Goal: Information Seeking & Learning: Compare options

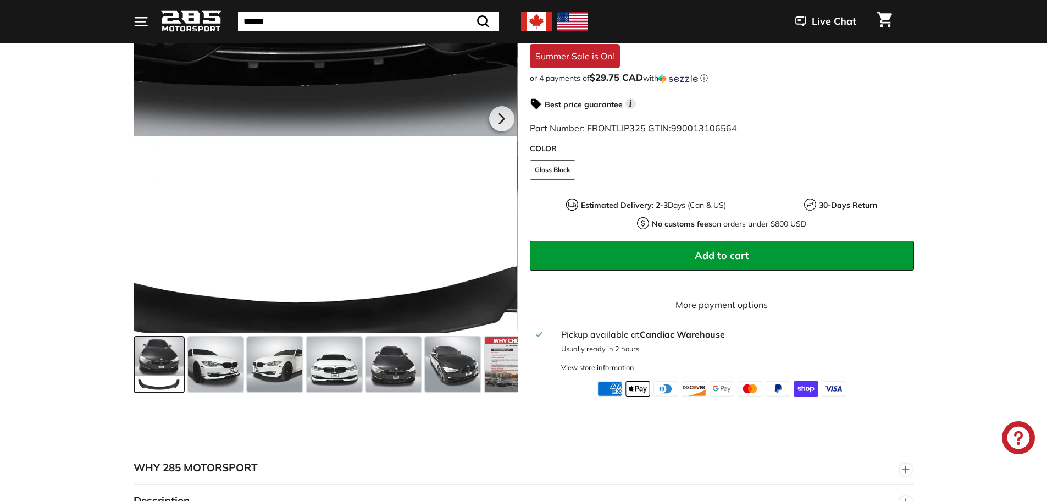
scroll to position [298, 0]
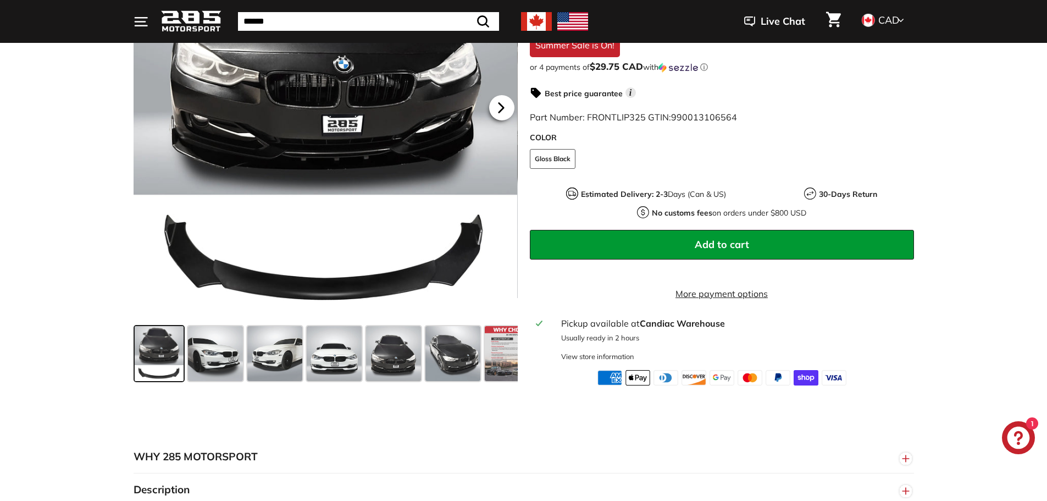
click at [503, 110] on icon at bounding box center [500, 107] width 25 height 25
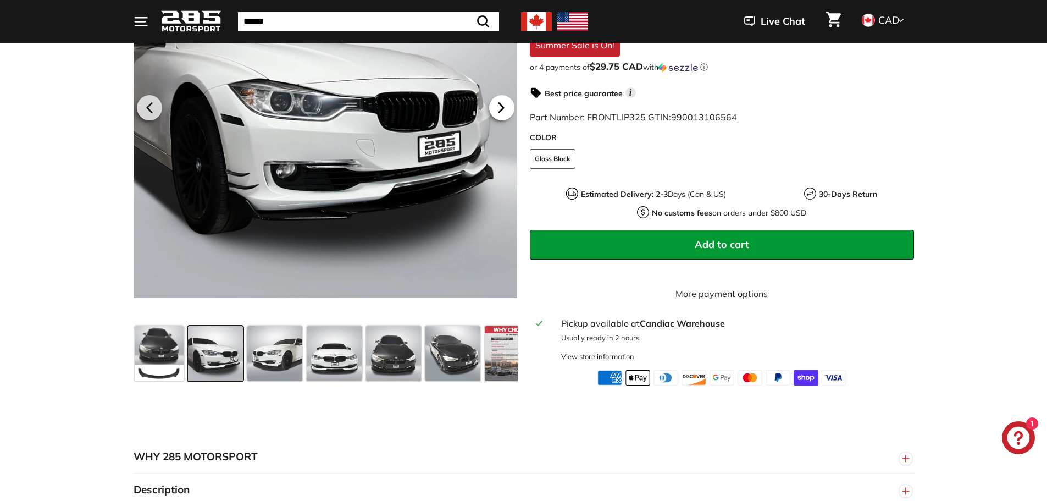
click at [503, 110] on icon at bounding box center [500, 107] width 25 height 25
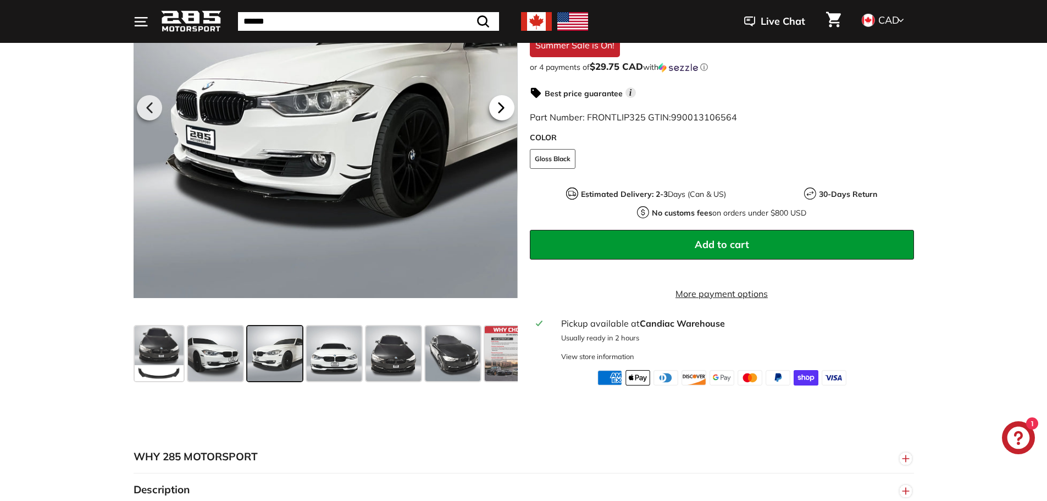
click at [503, 110] on icon at bounding box center [500, 107] width 25 height 25
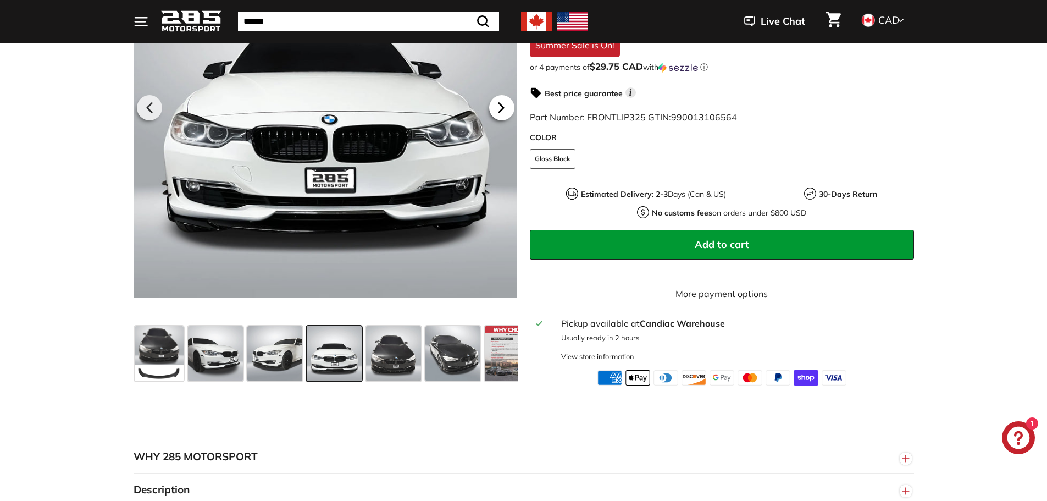
click at [503, 110] on icon at bounding box center [500, 107] width 25 height 25
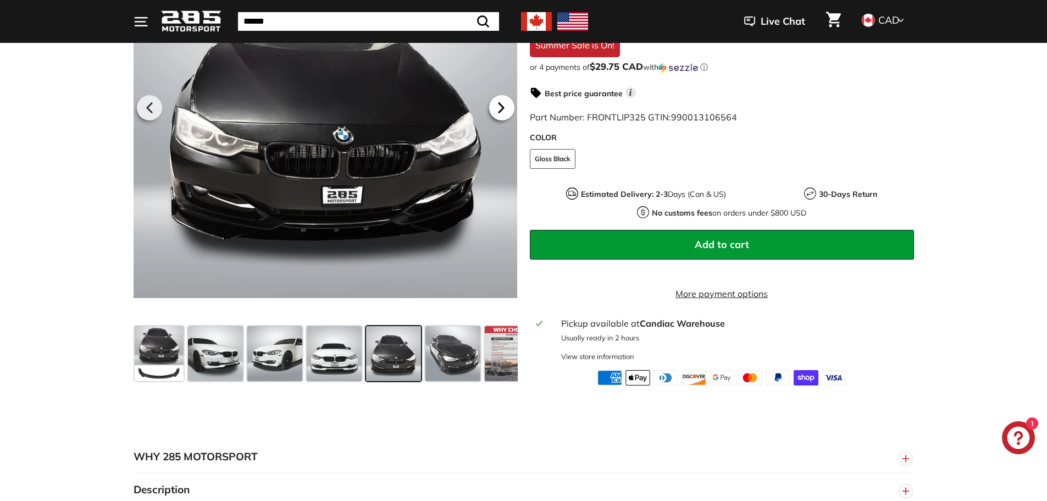
click at [503, 110] on icon at bounding box center [500, 107] width 25 height 25
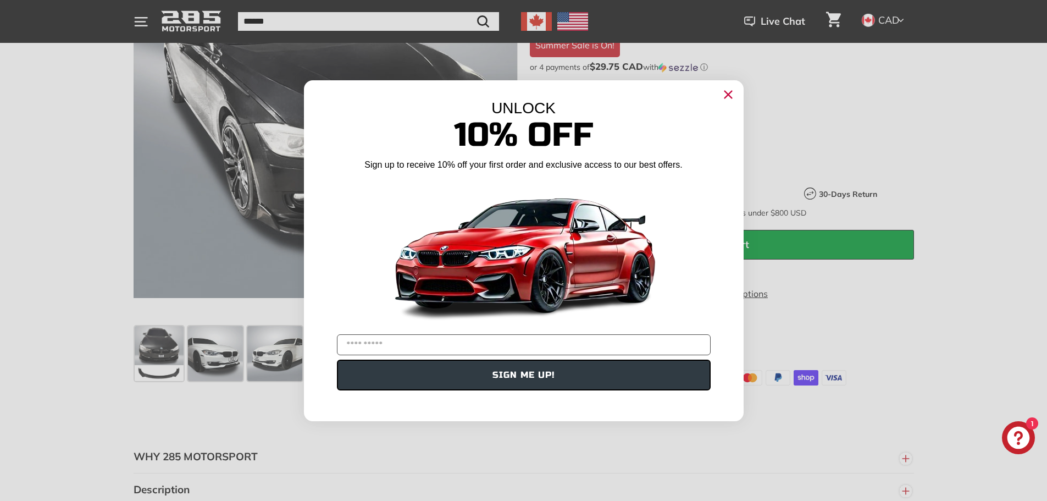
click at [732, 95] on circle "Close dialog" at bounding box center [727, 94] width 16 height 16
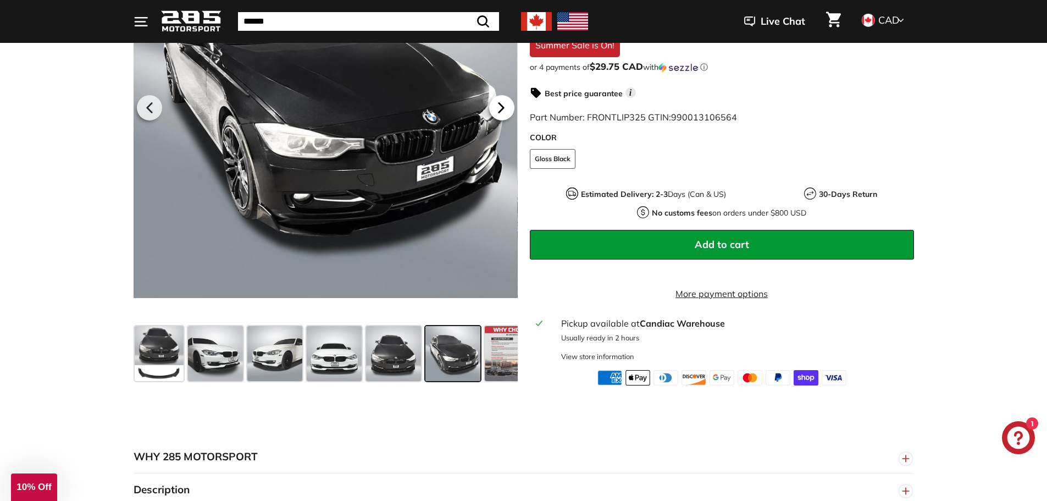
click at [503, 112] on icon at bounding box center [500, 107] width 25 height 25
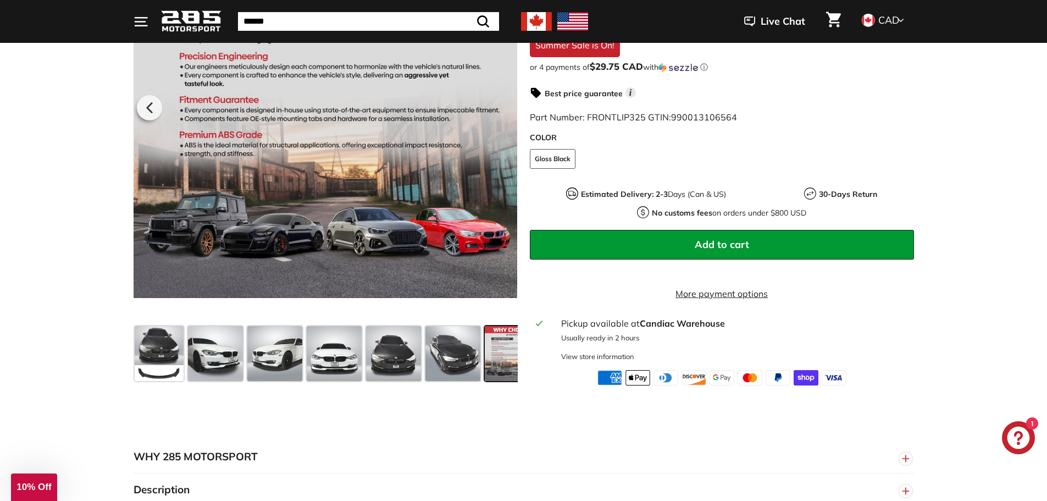
scroll to position [0, 24]
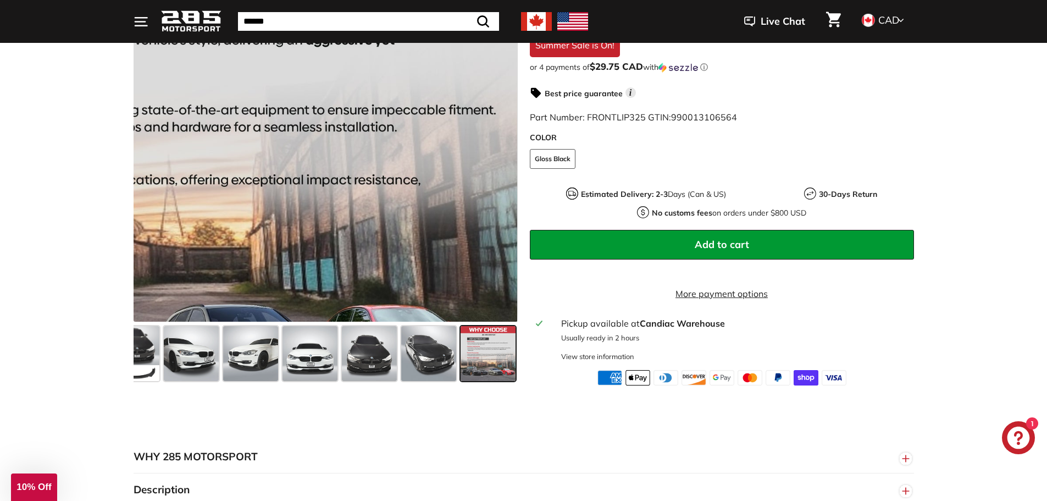
click at [503, 112] on div at bounding box center [325, 105] width 384 height 431
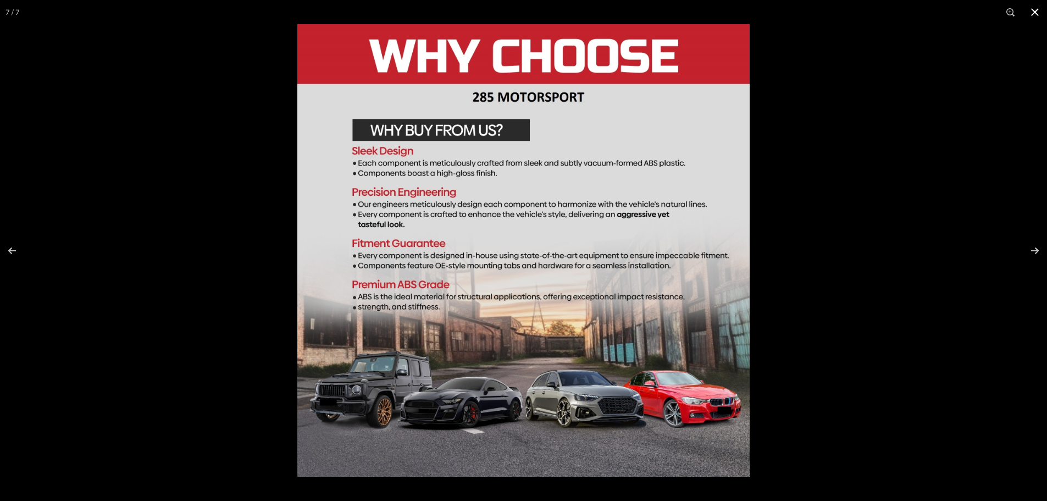
click at [1036, 14] on button at bounding box center [1035, 12] width 24 height 24
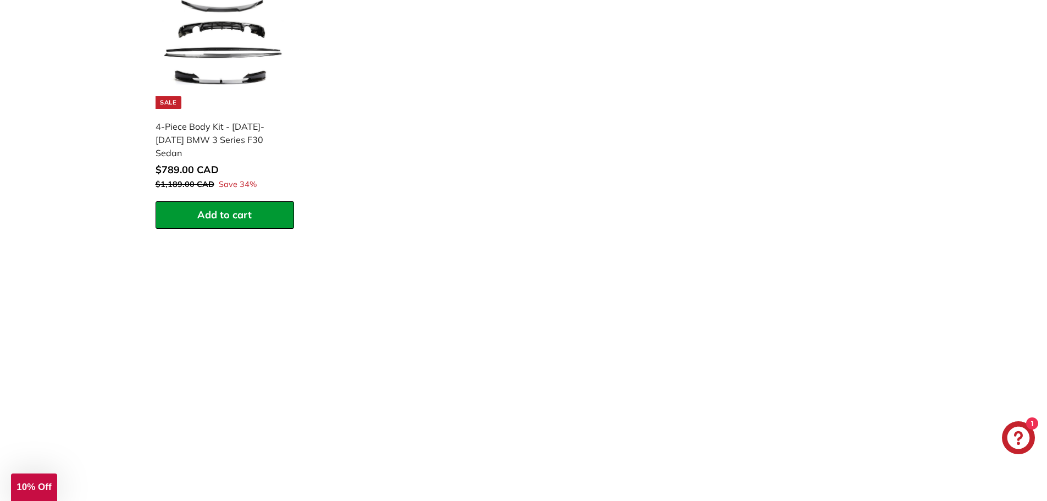
scroll to position [1309, 0]
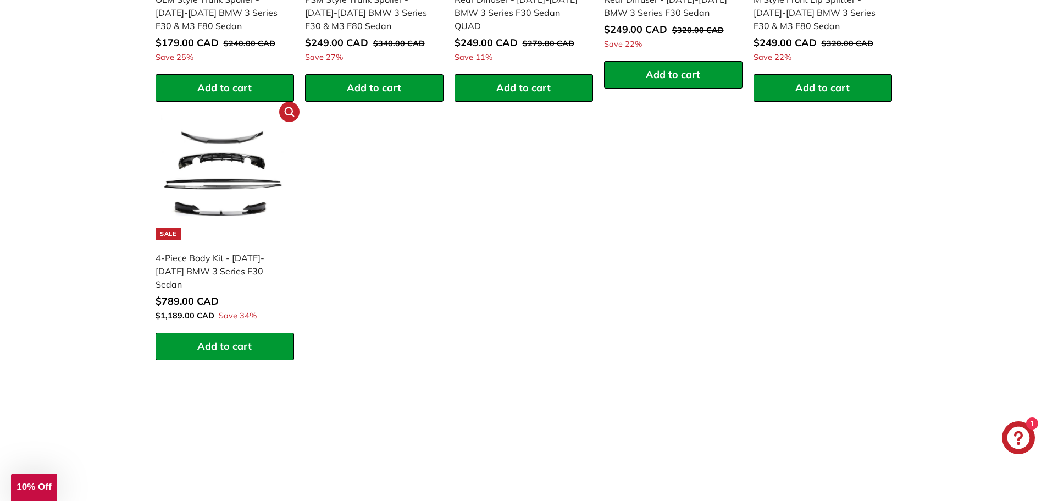
click at [227, 156] on img at bounding box center [224, 176] width 127 height 127
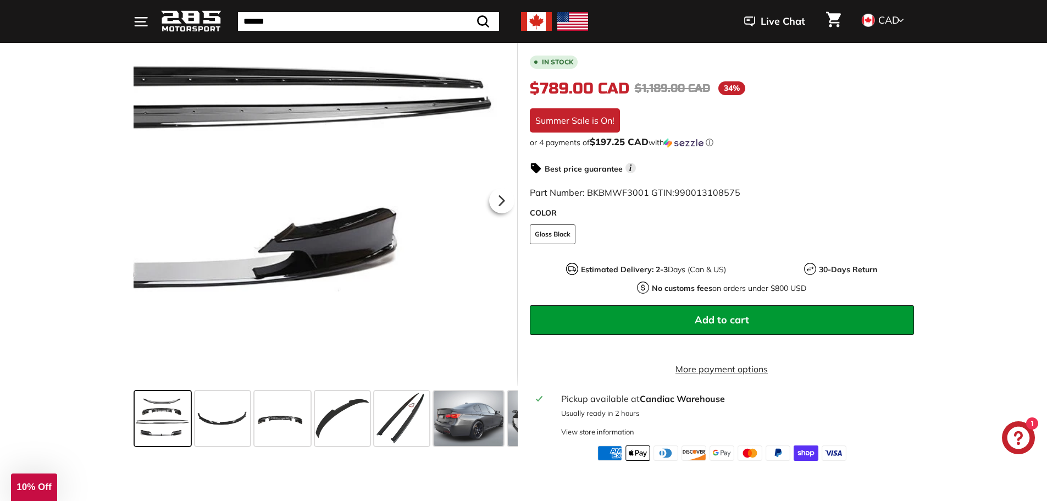
scroll to position [179, 0]
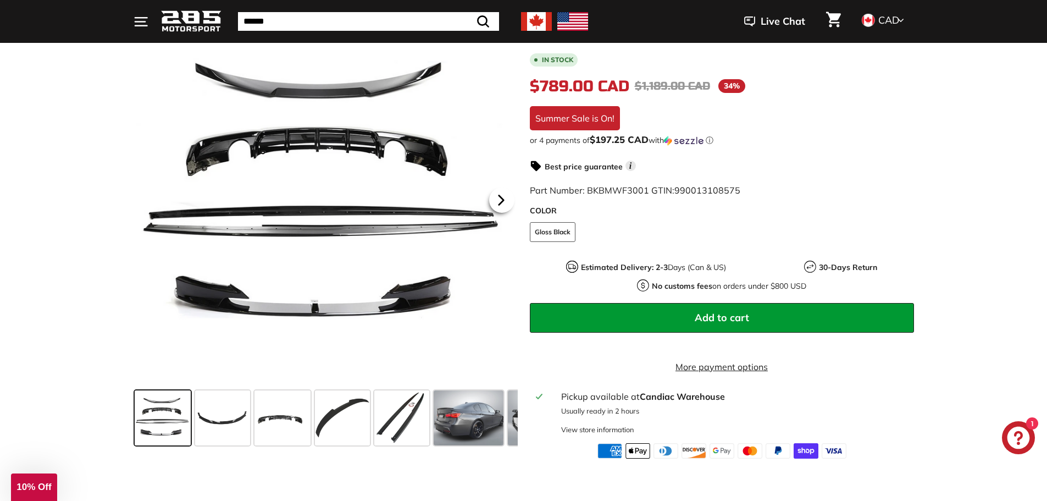
click at [505, 201] on icon at bounding box center [500, 199] width 25 height 25
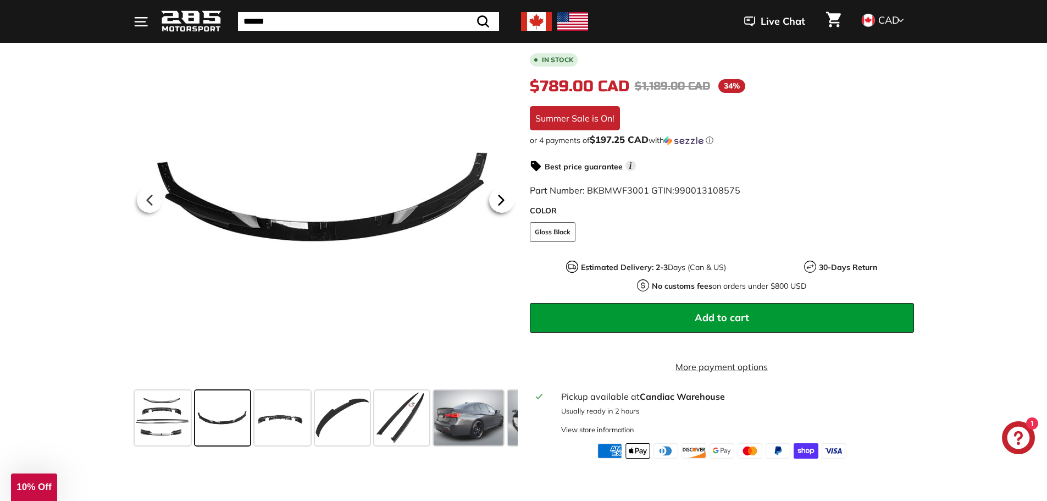
click at [505, 201] on icon at bounding box center [500, 199] width 25 height 25
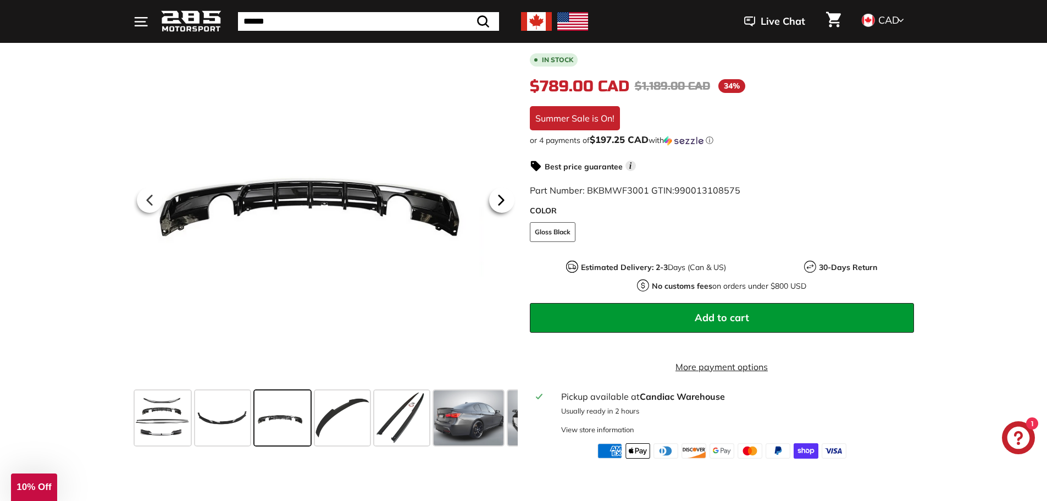
click at [505, 201] on icon at bounding box center [500, 199] width 25 height 25
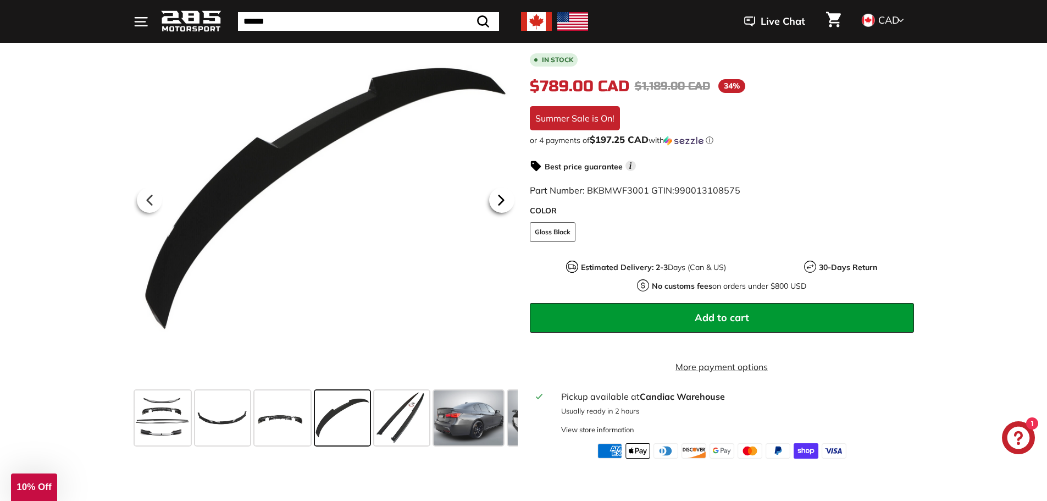
click at [505, 201] on icon at bounding box center [500, 199] width 25 height 25
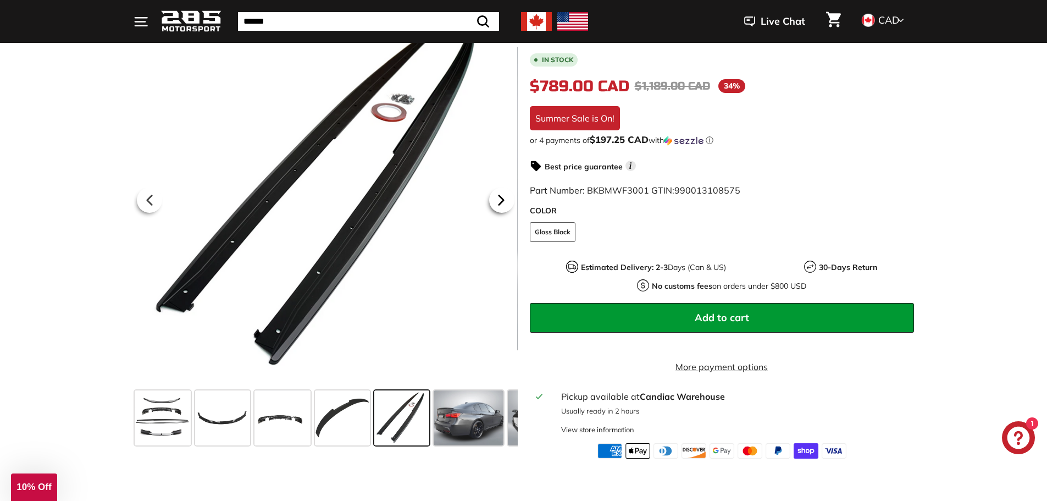
click at [505, 201] on icon at bounding box center [500, 199] width 25 height 25
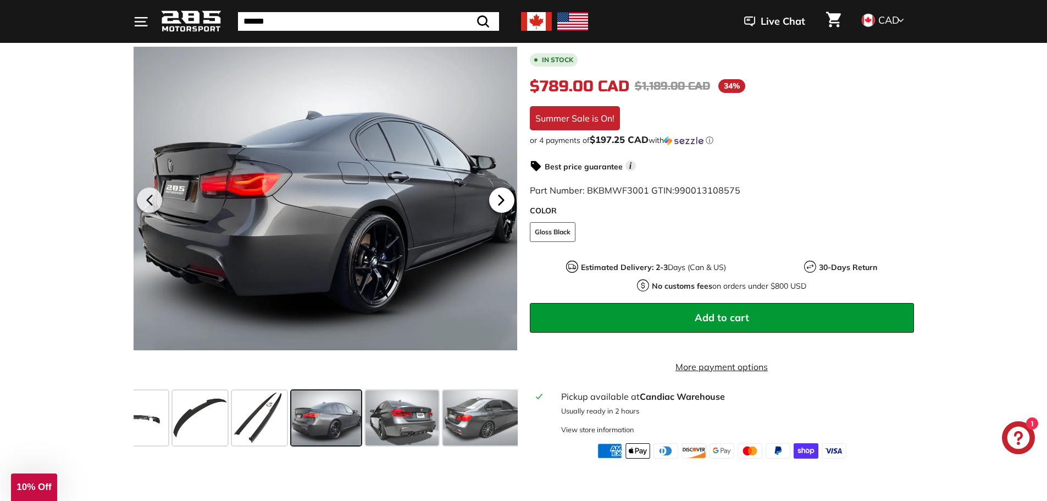
scroll to position [0, 143]
click at [505, 200] on icon at bounding box center [500, 199] width 25 height 25
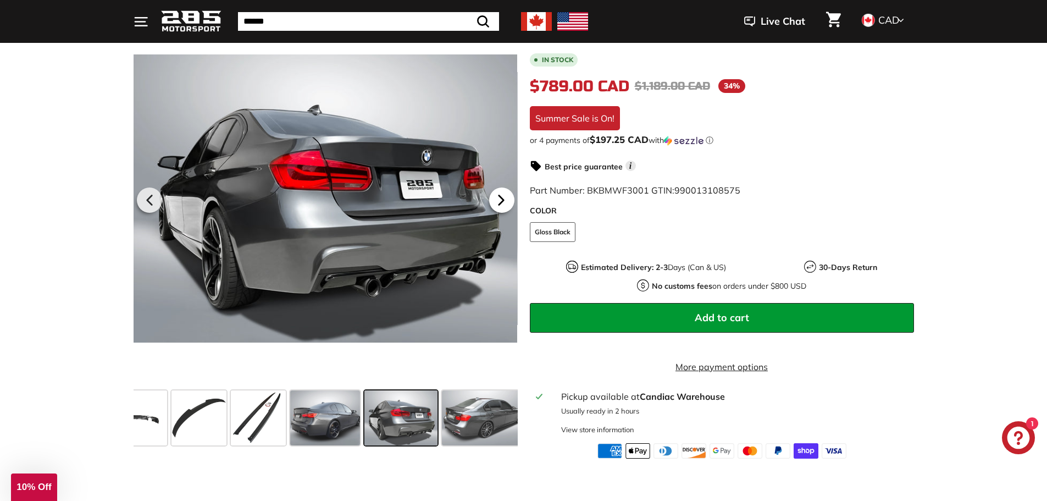
click at [505, 200] on icon at bounding box center [500, 199] width 25 height 25
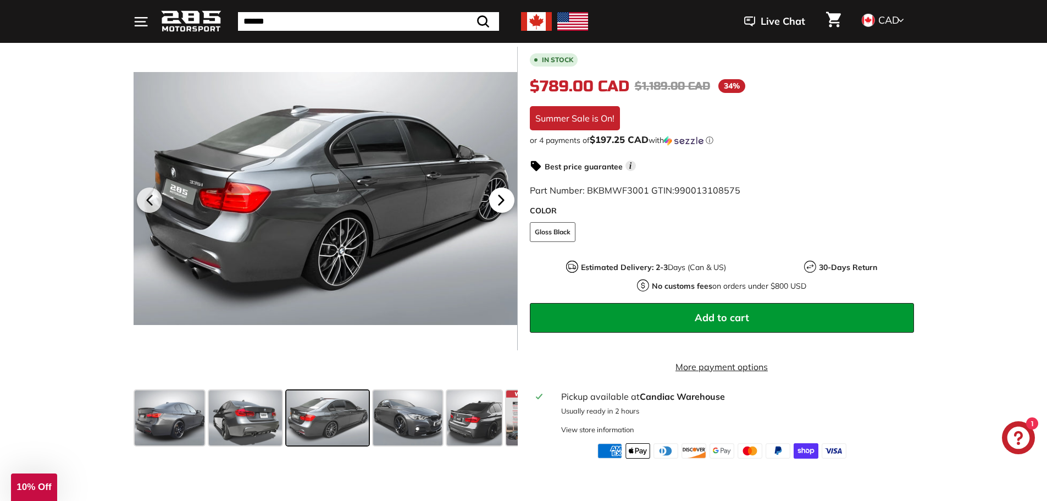
scroll to position [0, 301]
click at [505, 200] on icon at bounding box center [500, 199] width 25 height 25
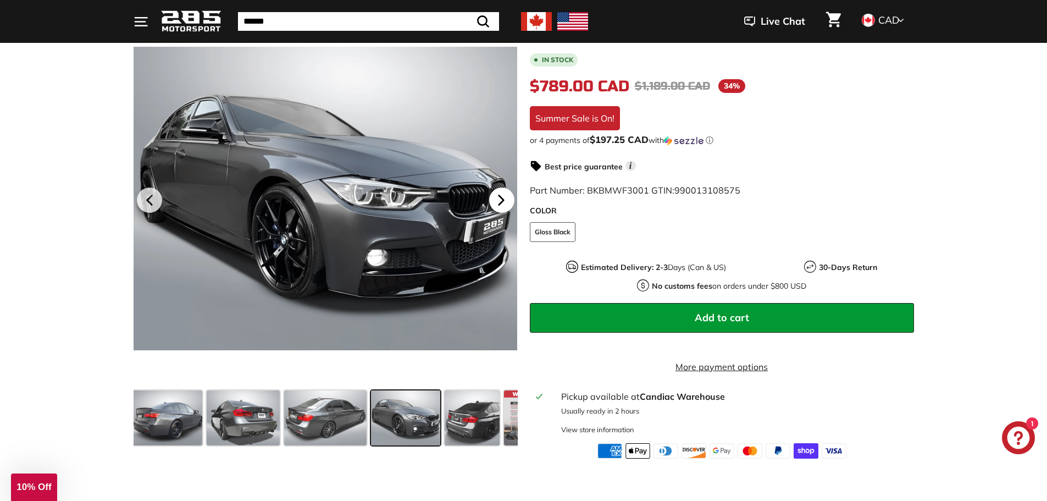
click at [505, 200] on icon at bounding box center [500, 199] width 25 height 25
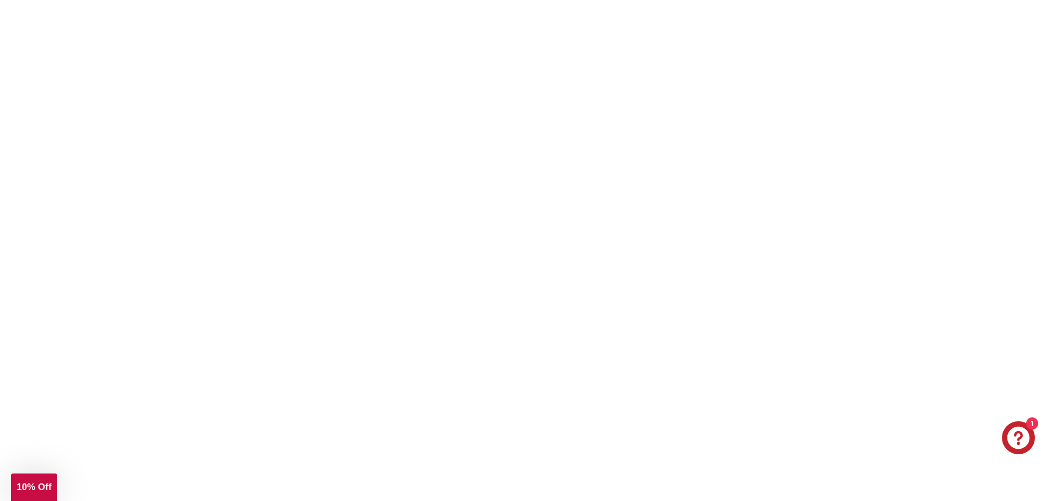
scroll to position [2084, 0]
